Goal: Navigation & Orientation: Find specific page/section

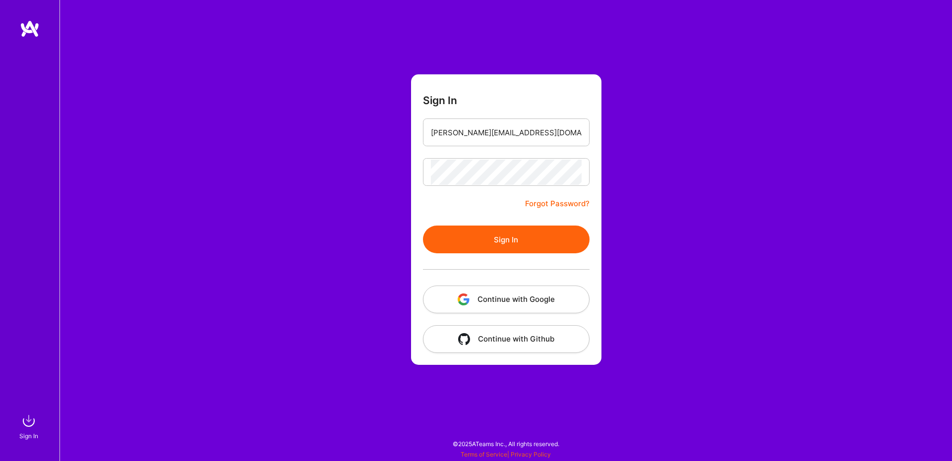
type input "[PERSON_NAME][EMAIL_ADDRESS][DOMAIN_NAME]"
click at [499, 230] on button "Sign In" at bounding box center [506, 240] width 167 height 28
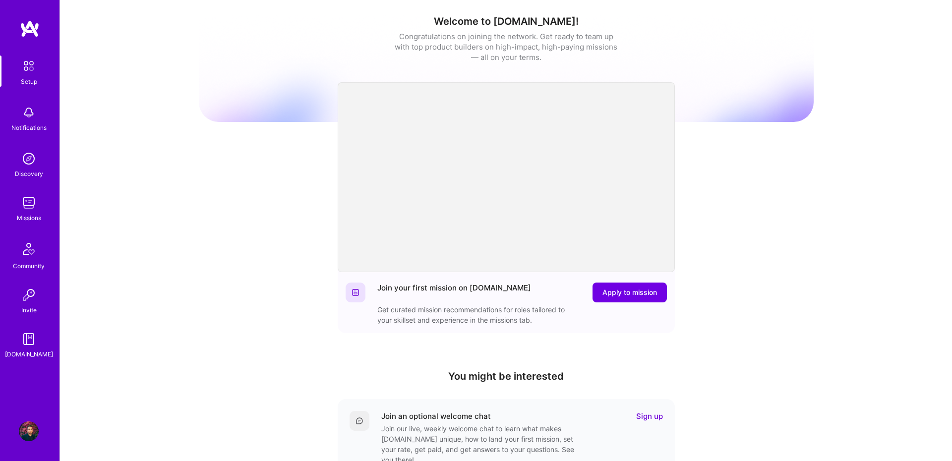
click at [25, 216] on div "Missions" at bounding box center [29, 218] width 24 height 10
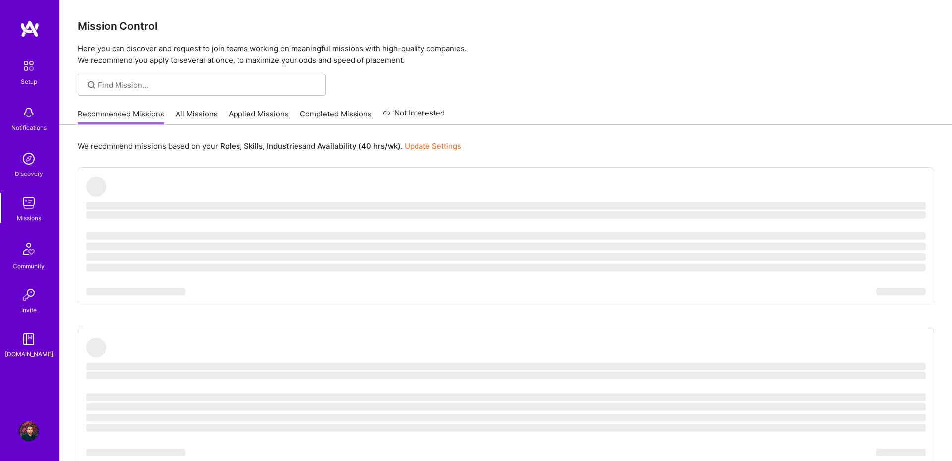
click at [212, 113] on link "All Missions" at bounding box center [197, 117] width 42 height 16
